Goal: Task Accomplishment & Management: Use online tool/utility

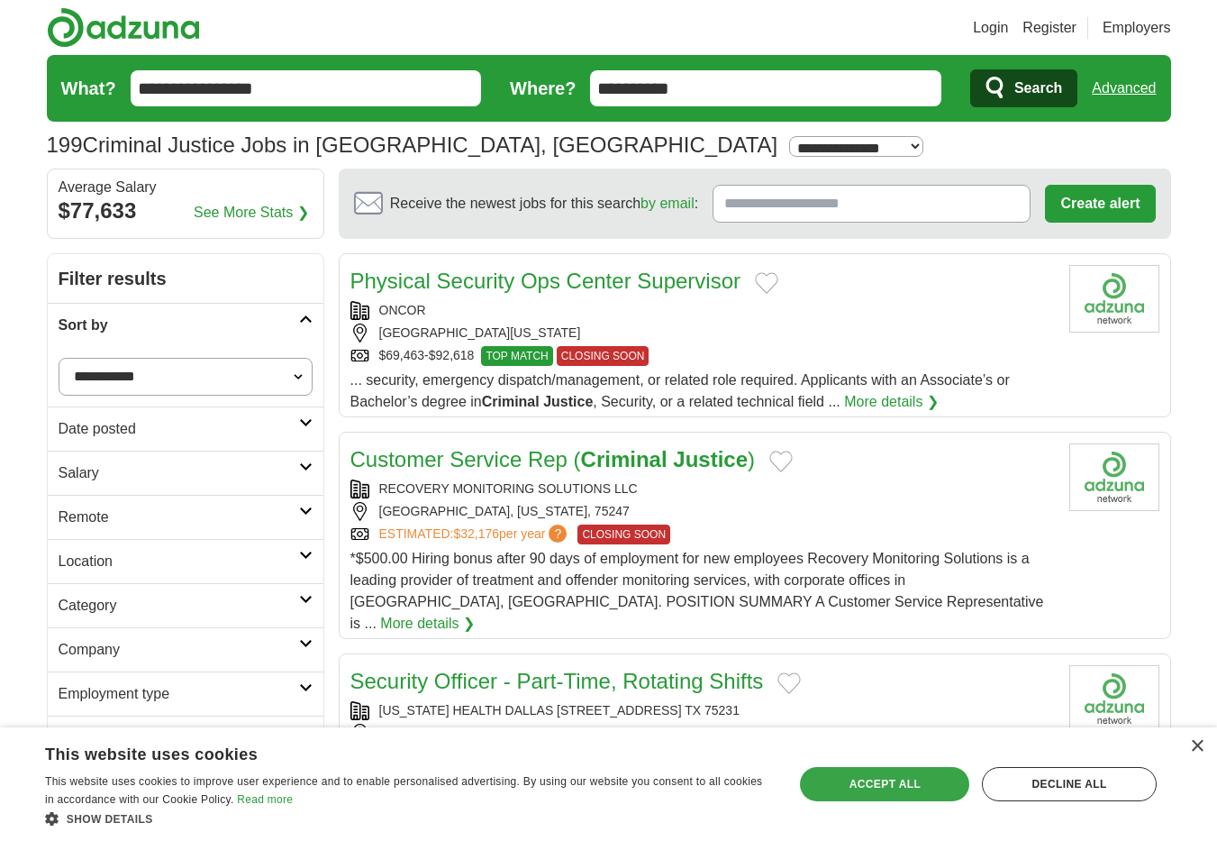
click at [887, 772] on div "Accept all" at bounding box center [884, 784] width 169 height 34
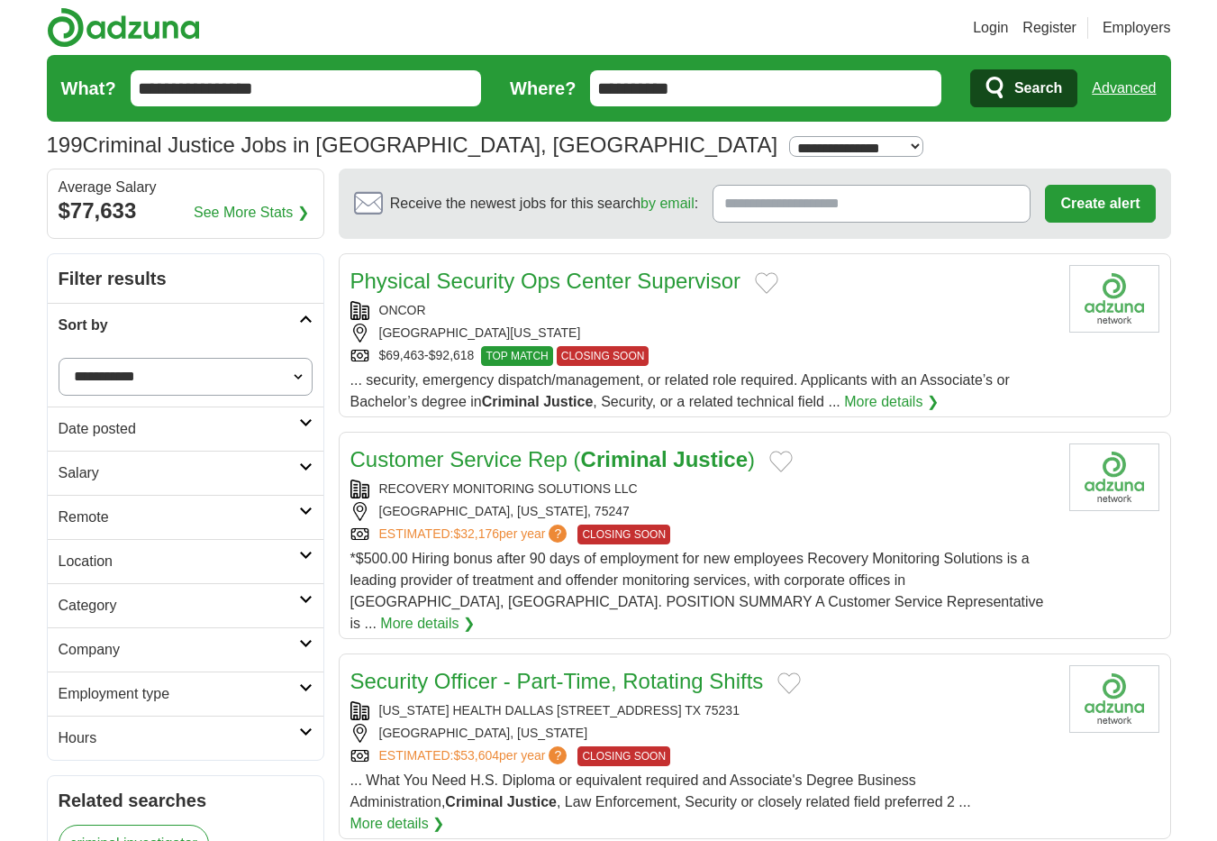
select select "**"
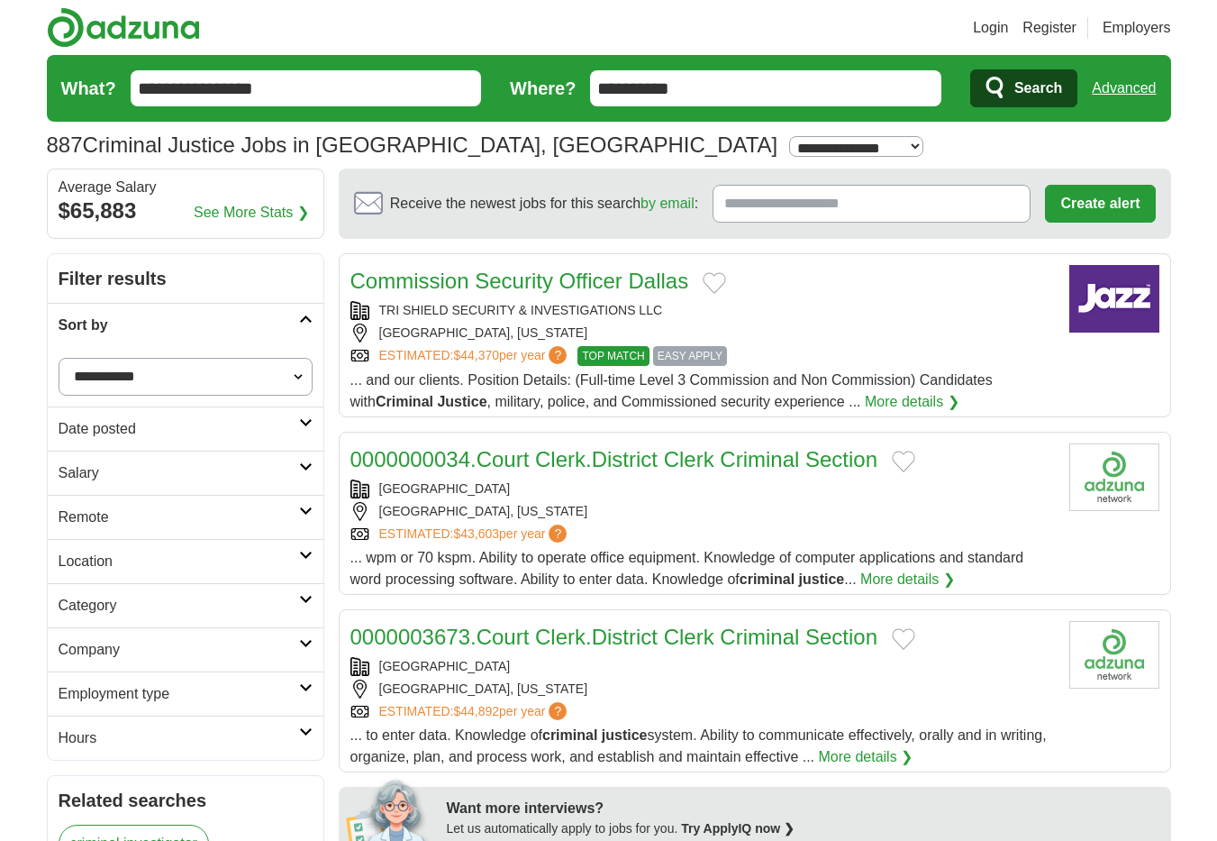
select select "**********"
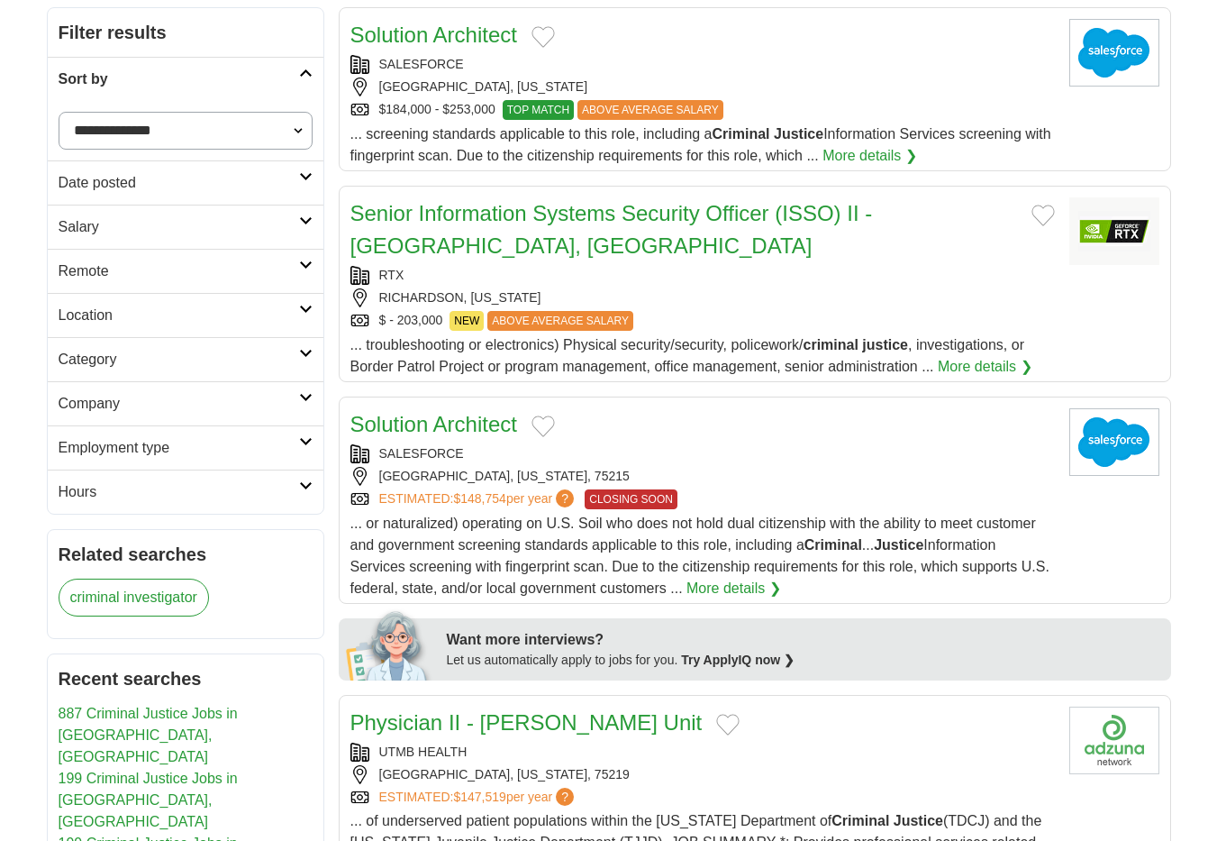
scroll to position [251, 0]
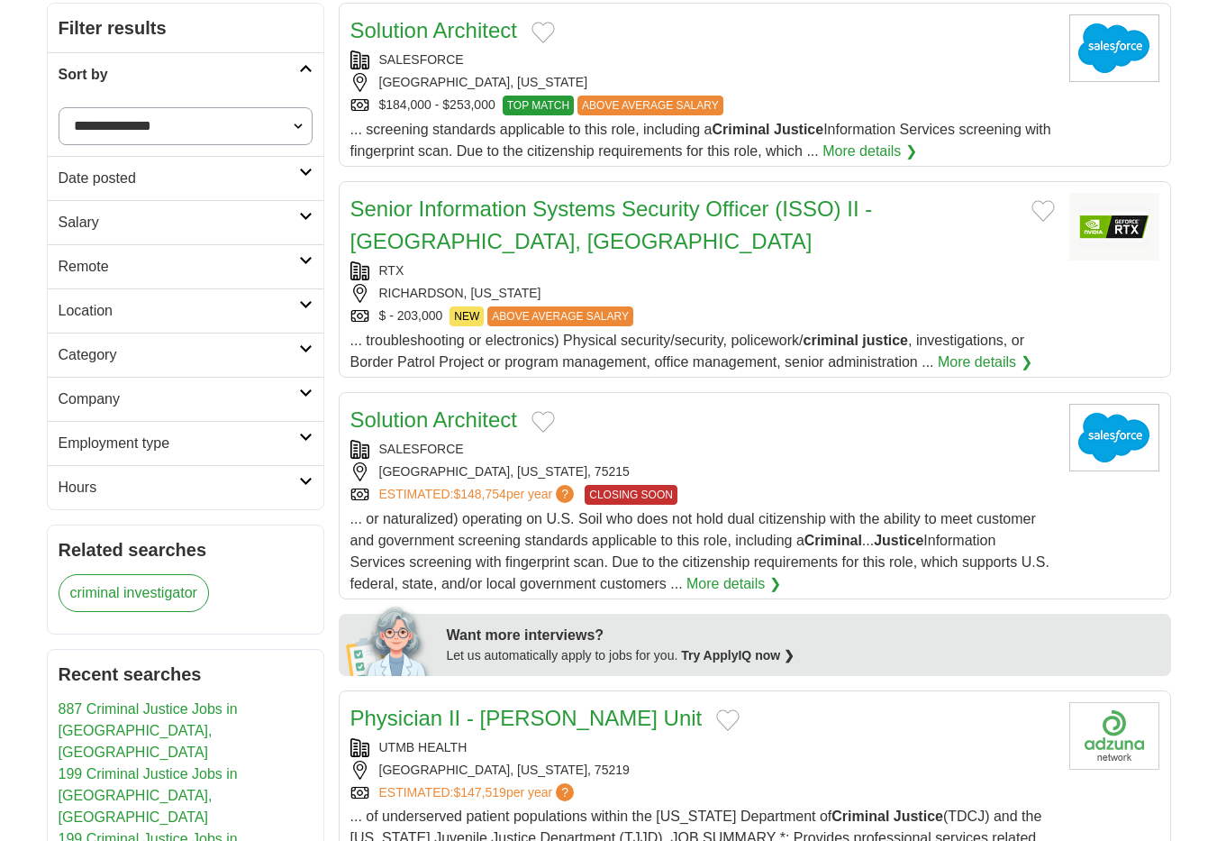
click at [601, 216] on link "Senior Information Systems Security Officer (ISSO) II - Richardson, TX" at bounding box center [612, 224] width 523 height 57
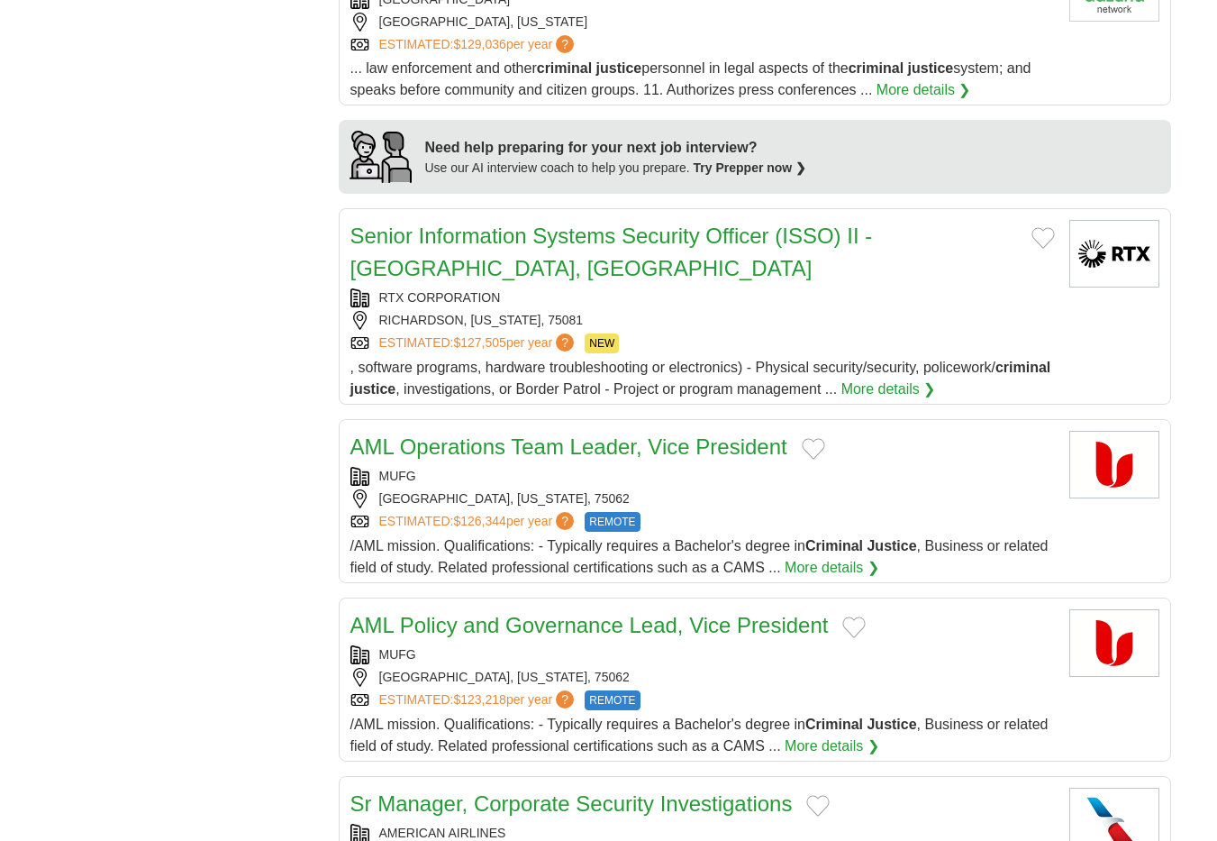
scroll to position [1400, 0]
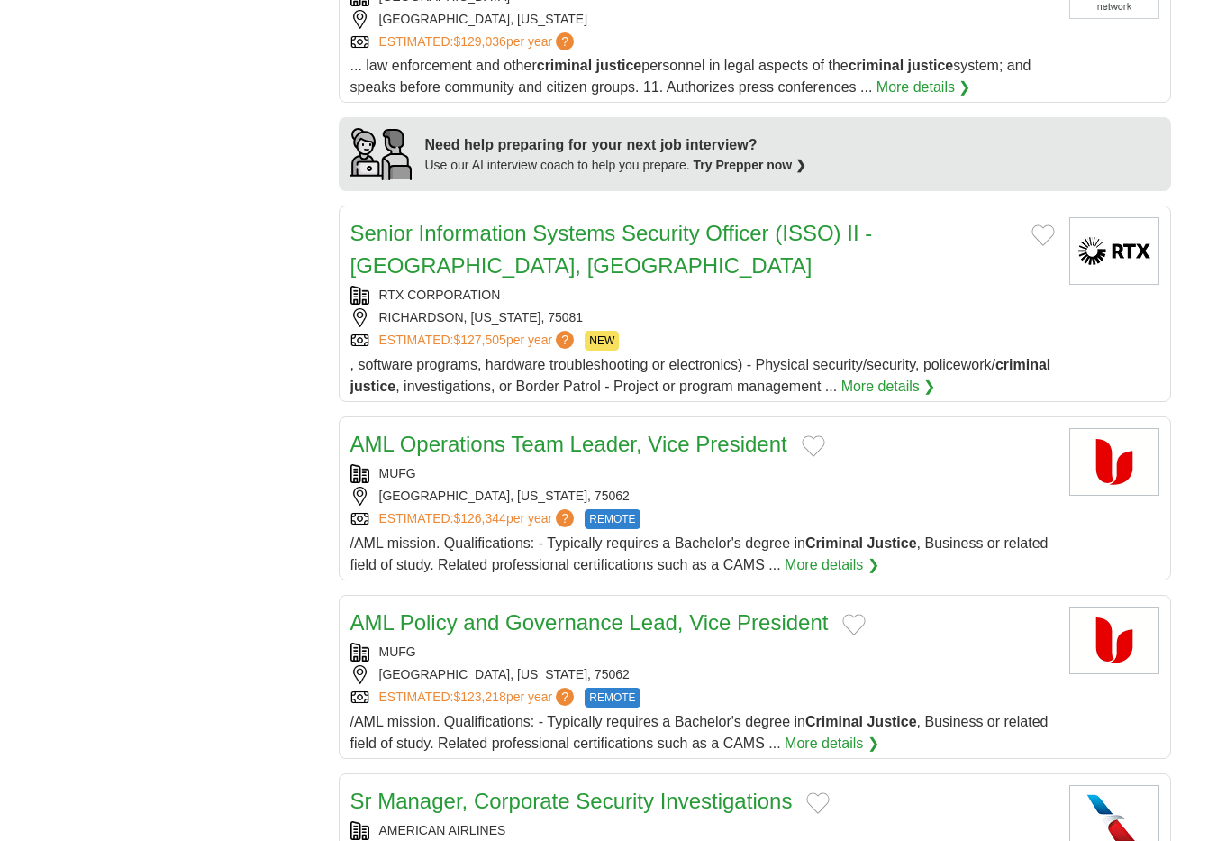
click at [274, 470] on div "**********" at bounding box center [609, 486] width 1125 height 3267
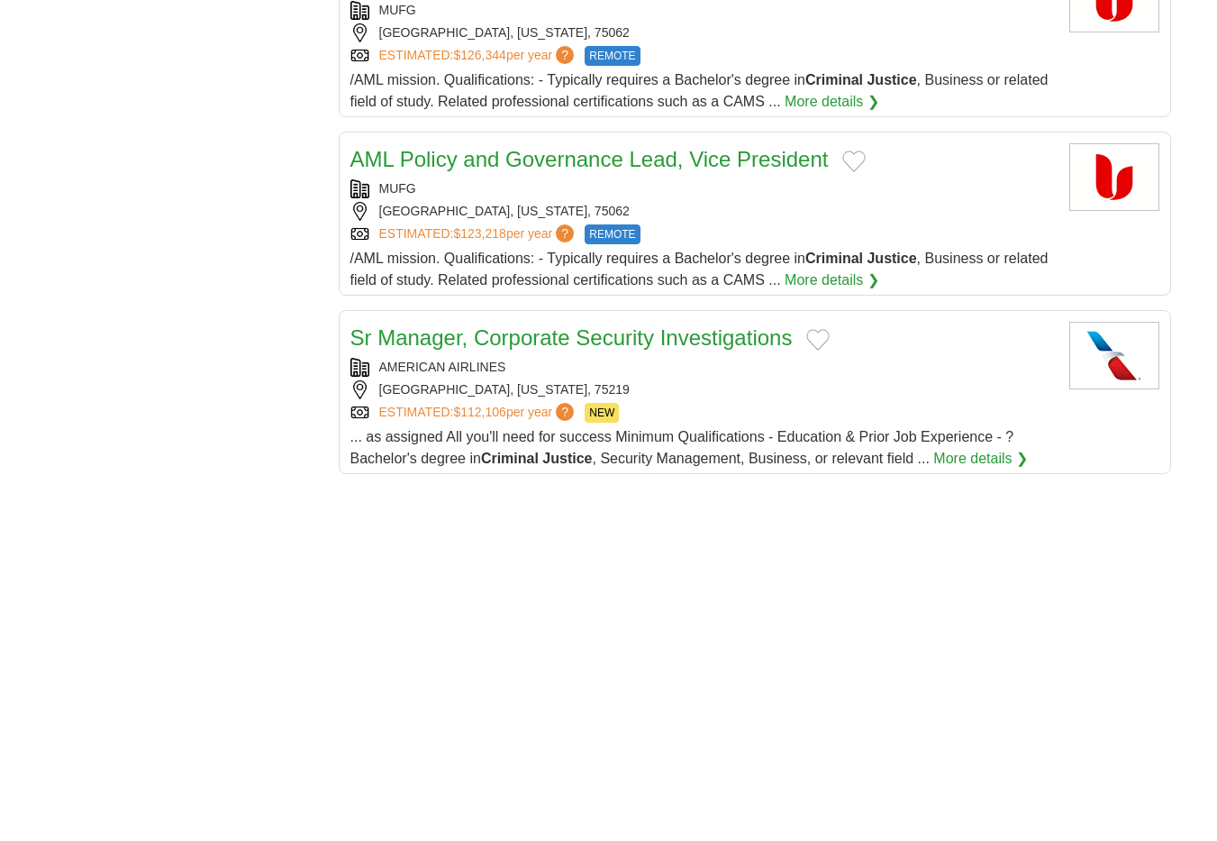
scroll to position [1864, 0]
click at [597, 345] on link "Sr Manager, Corporate Security Investigations" at bounding box center [572, 336] width 442 height 24
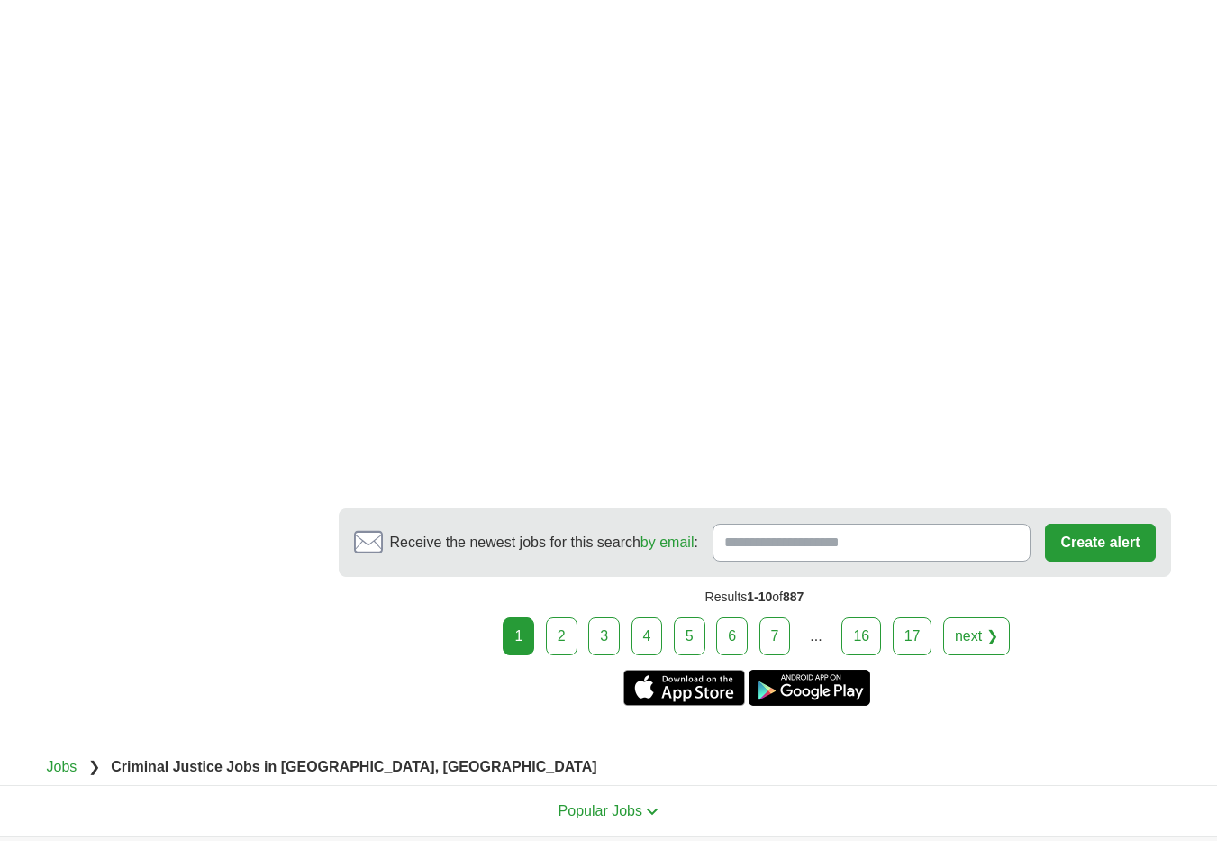
scroll to position [2816, 0]
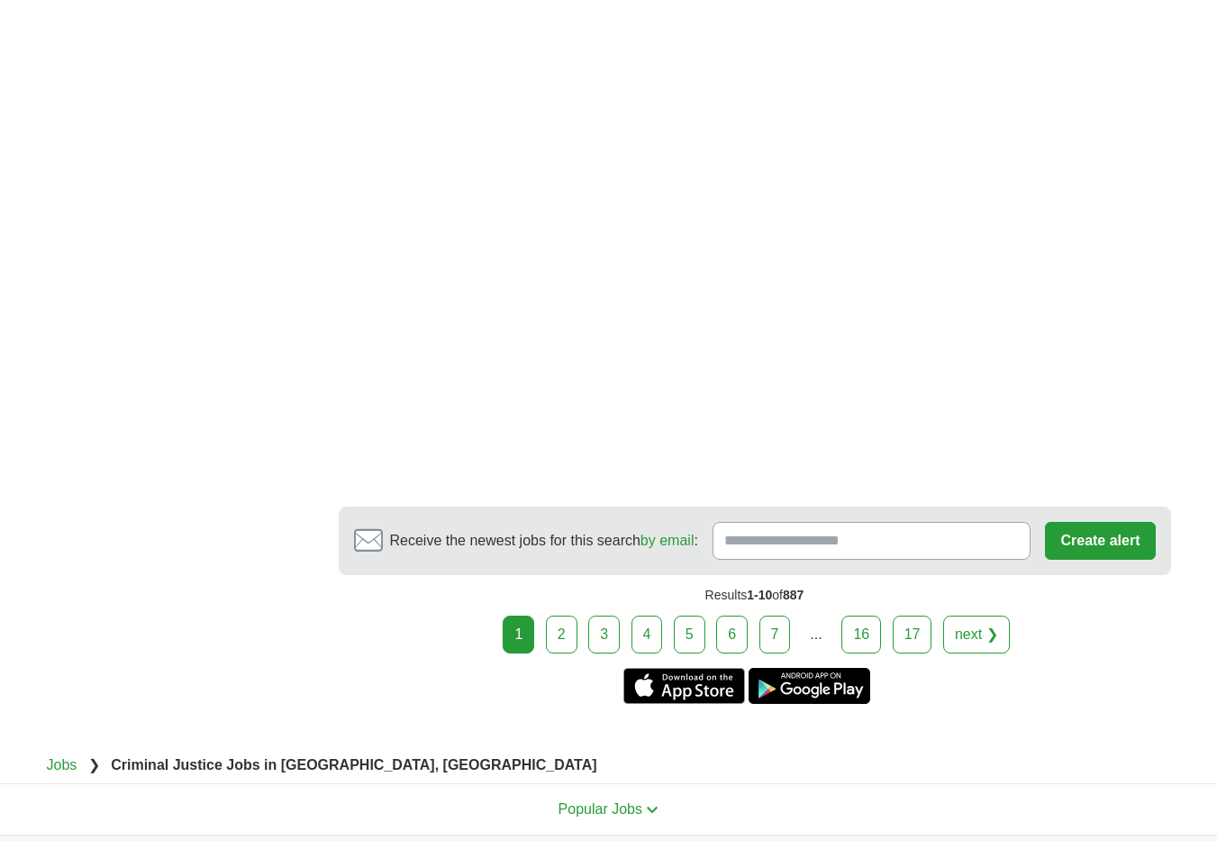
click at [567, 632] on link "2" at bounding box center [562, 634] width 32 height 38
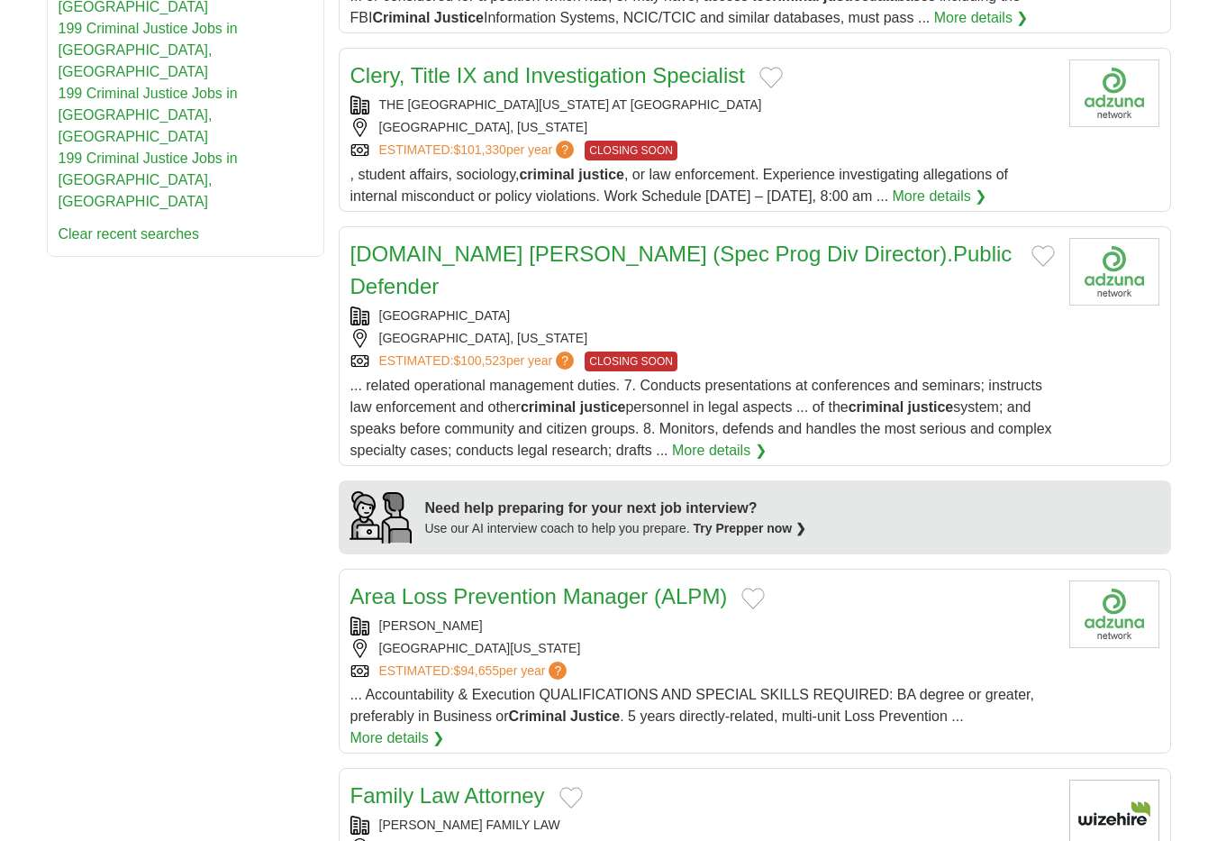
scroll to position [1069, 0]
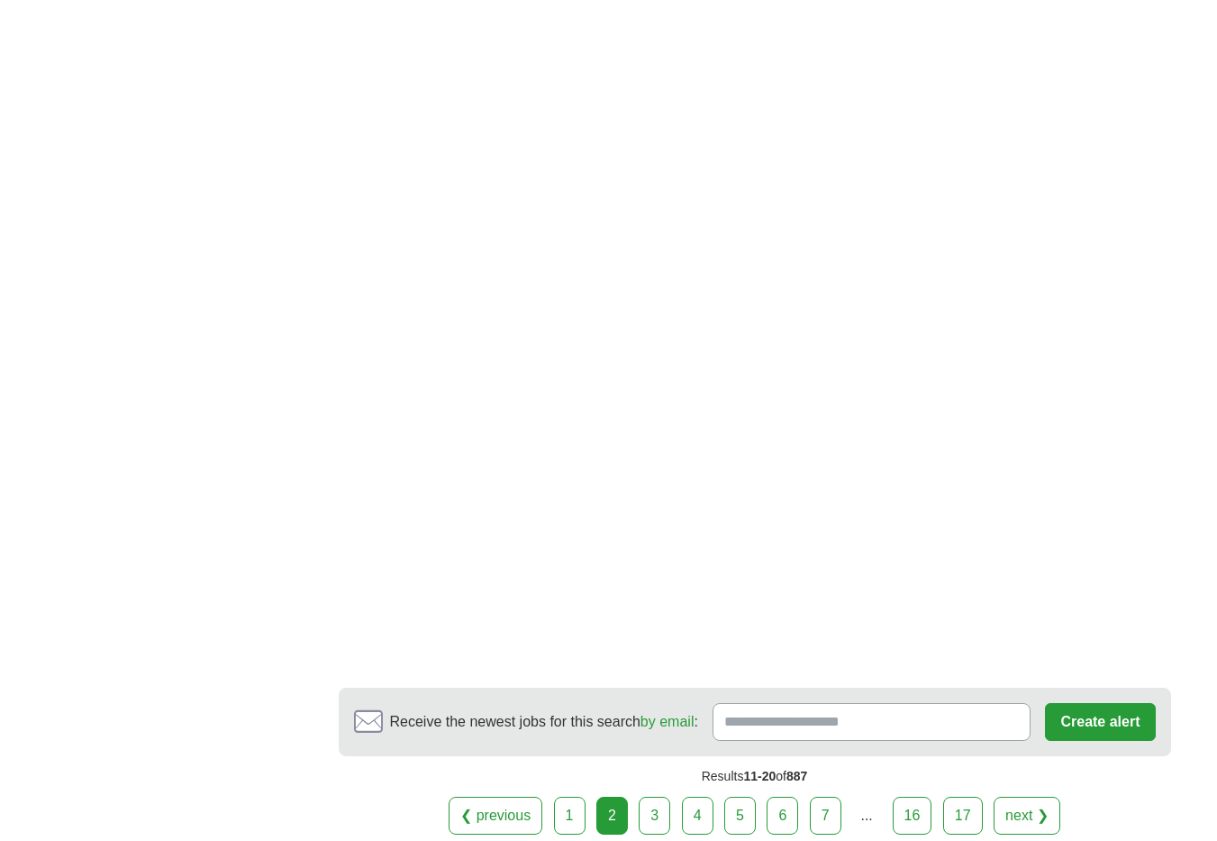
scroll to position [2839, 0]
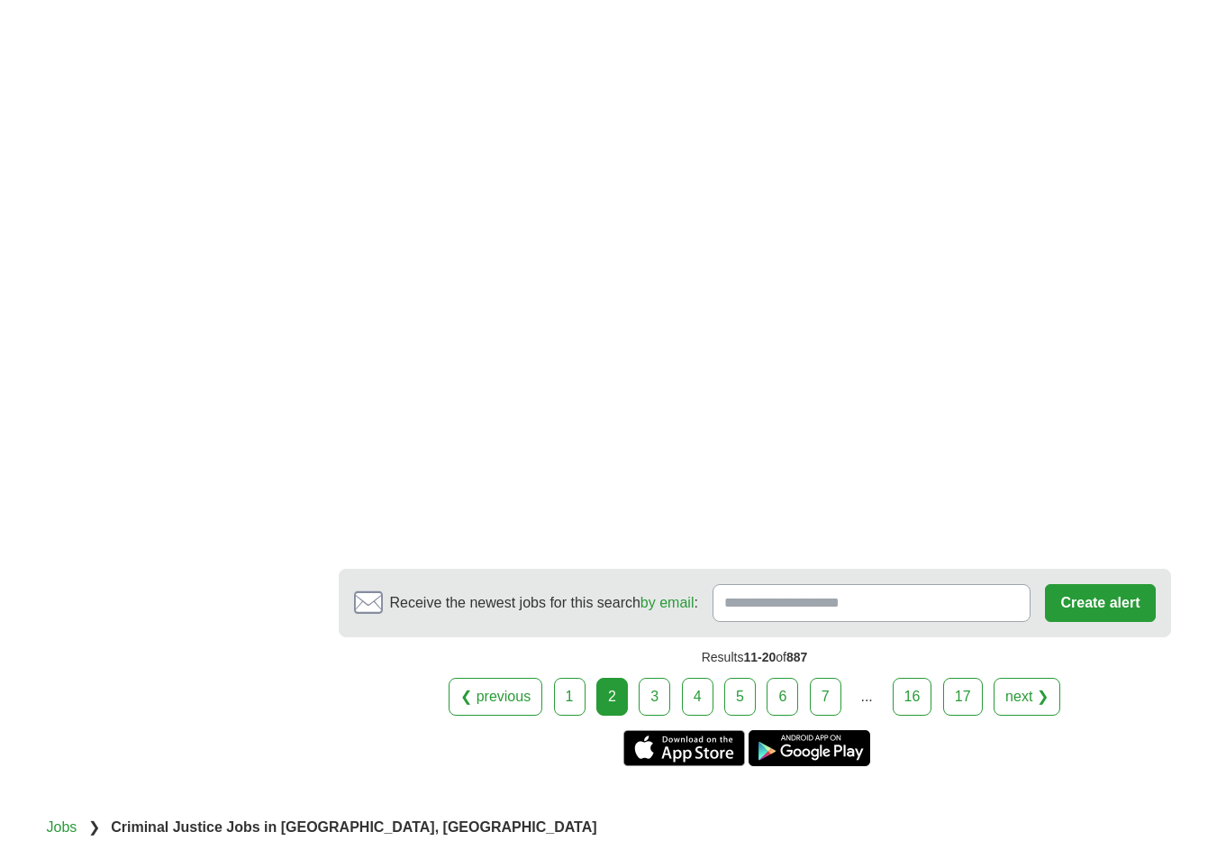
click at [651, 678] on link "3" at bounding box center [655, 697] width 32 height 38
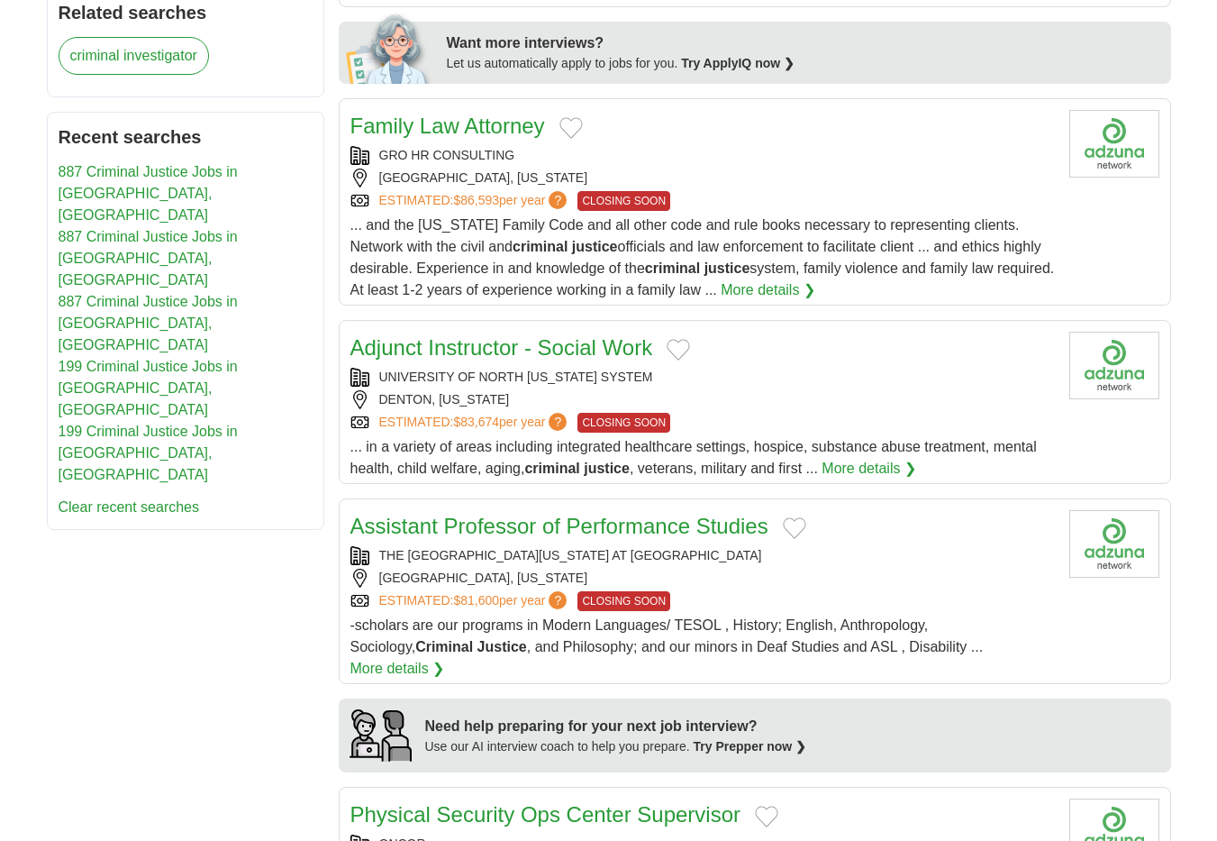
scroll to position [789, 0]
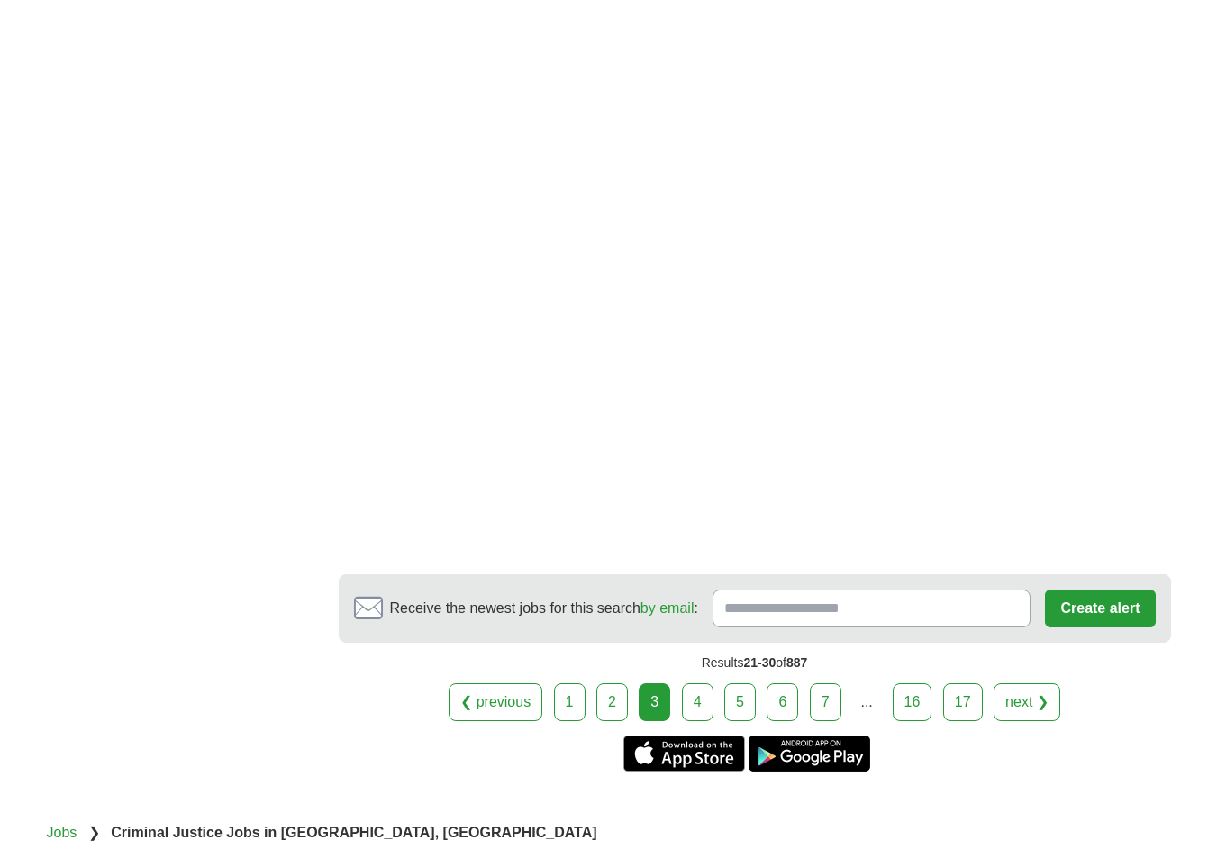
scroll to position [2731, 0]
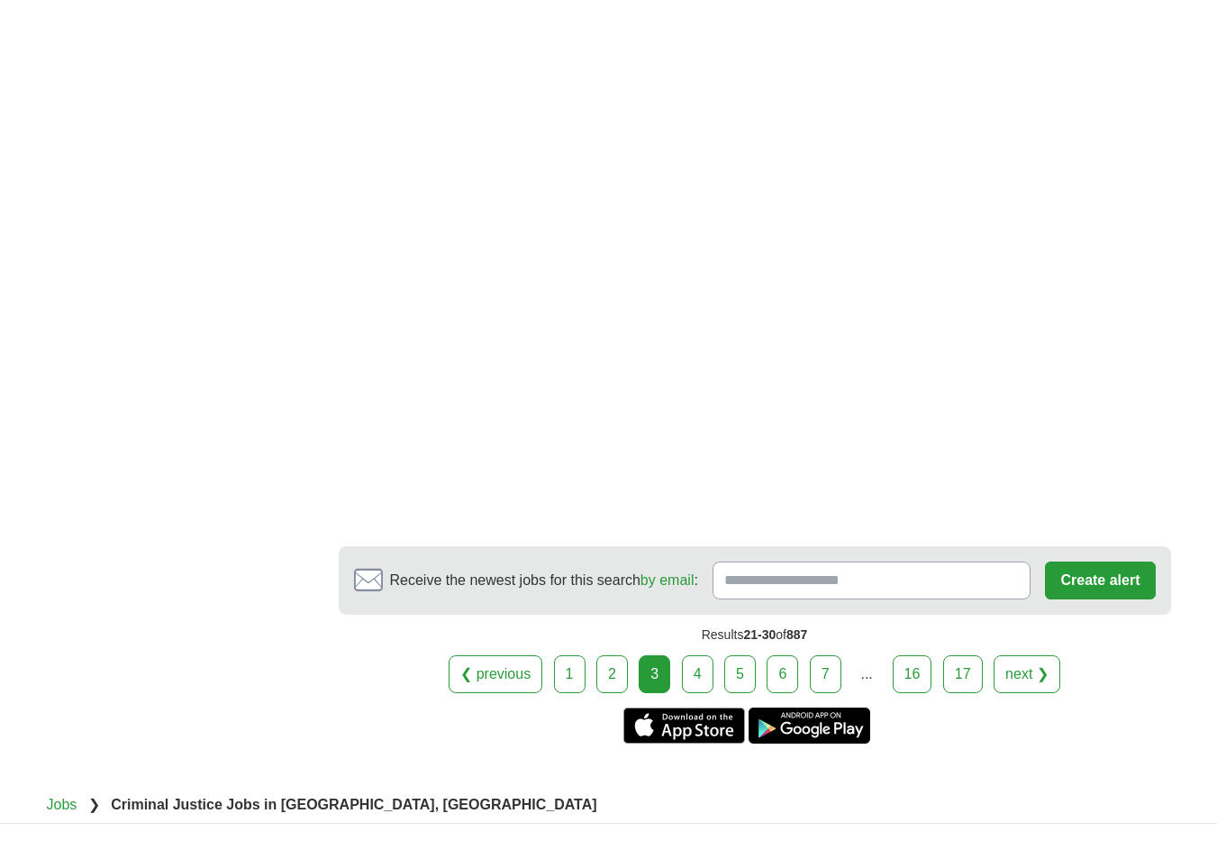
click at [690, 655] on link "4" at bounding box center [698, 674] width 32 height 38
